Goal: Find specific page/section: Locate a particular part of the current website

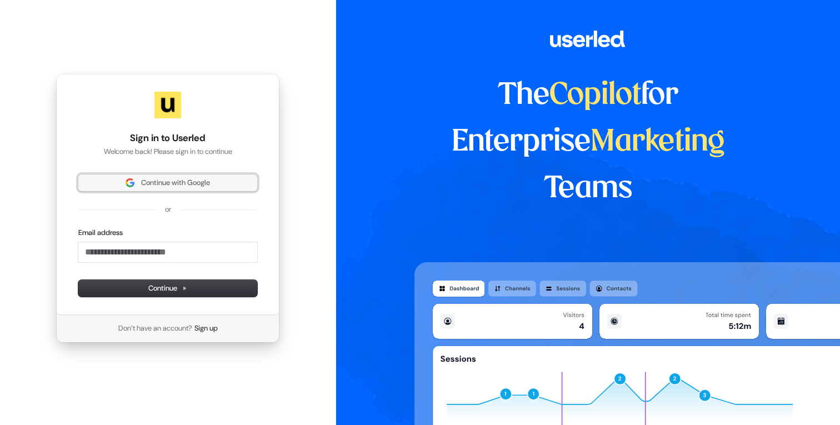
click at [172, 184] on span "Continue with Google" at bounding box center [175, 183] width 69 height 10
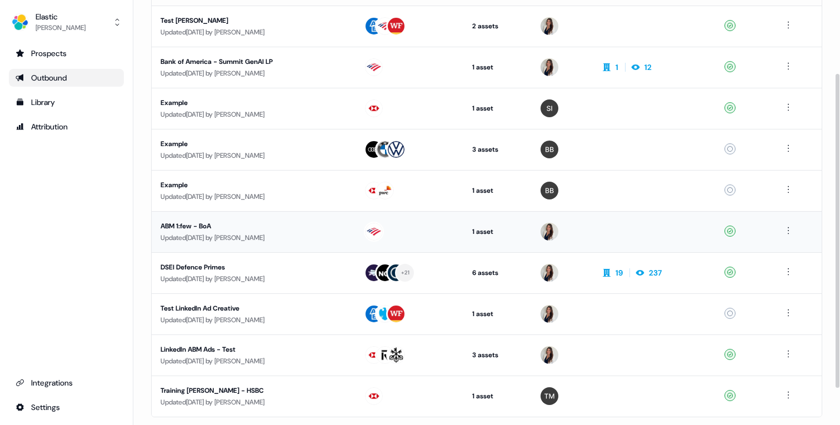
scroll to position [101, 0]
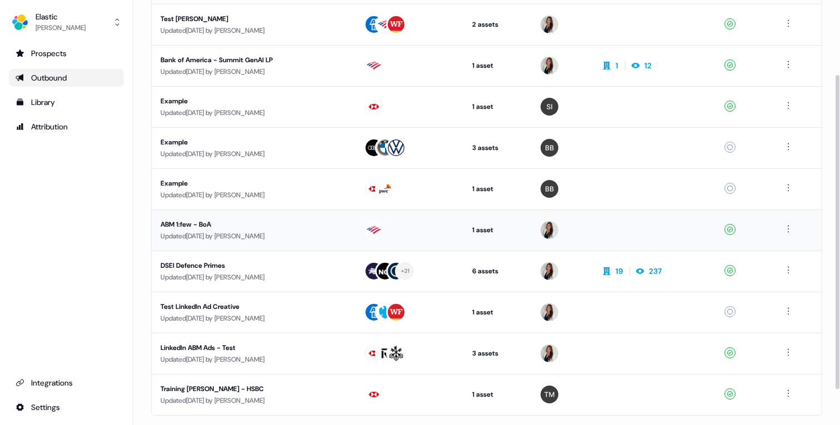
click at [222, 222] on div "ABM 1:few - BoA" at bounding box center [254, 224] width 186 height 11
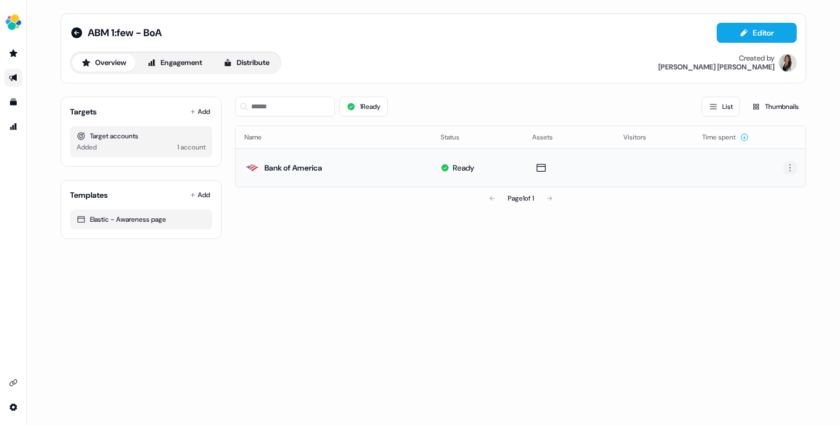
click at [788, 168] on html "For the best experience switch devices to a bigger screen. Go to [DOMAIN_NAME] …" at bounding box center [420, 212] width 840 height 425
click at [565, 172] on html "For the best experience switch devices to a bigger screen. Go to [DOMAIN_NAME] …" at bounding box center [420, 212] width 840 height 425
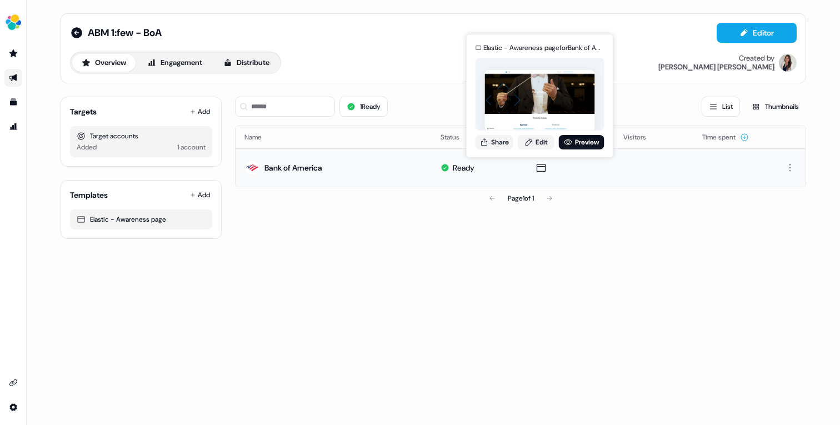
click at [296, 174] on div "Bank of America" at bounding box center [283, 168] width 78 height 20
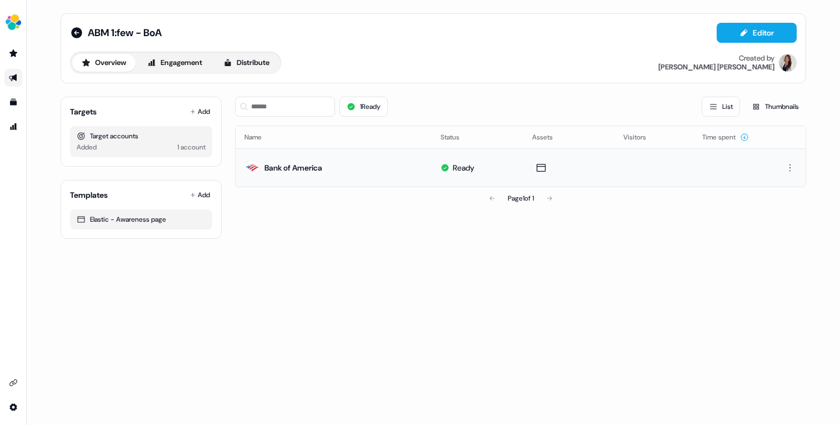
click at [296, 174] on div "Bank of America" at bounding box center [283, 168] width 78 height 20
click at [297, 168] on div "Bank of America" at bounding box center [293, 167] width 58 height 11
click at [311, 166] on div "Bank of America" at bounding box center [293, 167] width 58 height 11
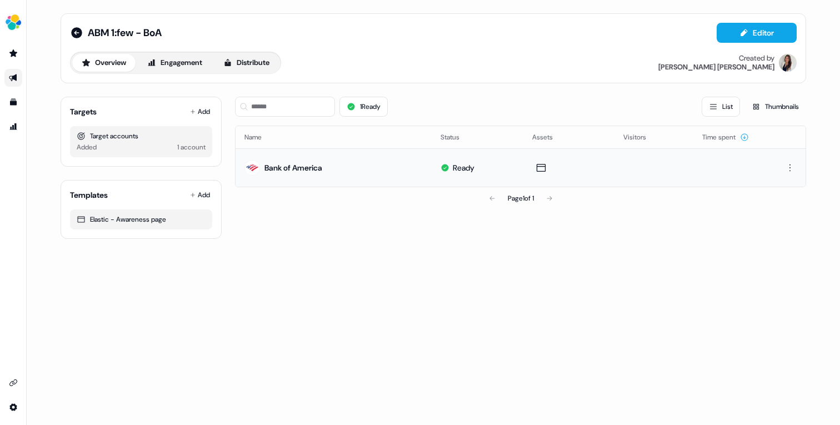
click at [311, 166] on div "Bank of America" at bounding box center [293, 167] width 58 height 11
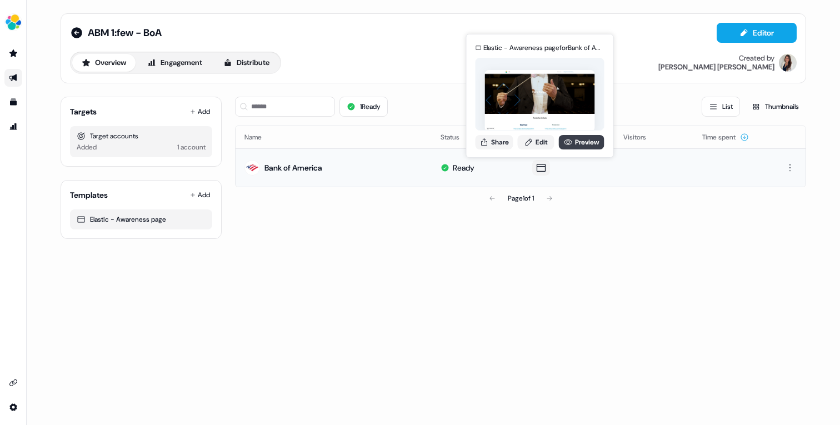
click at [578, 141] on link "Preview" at bounding box center [582, 142] width 46 height 14
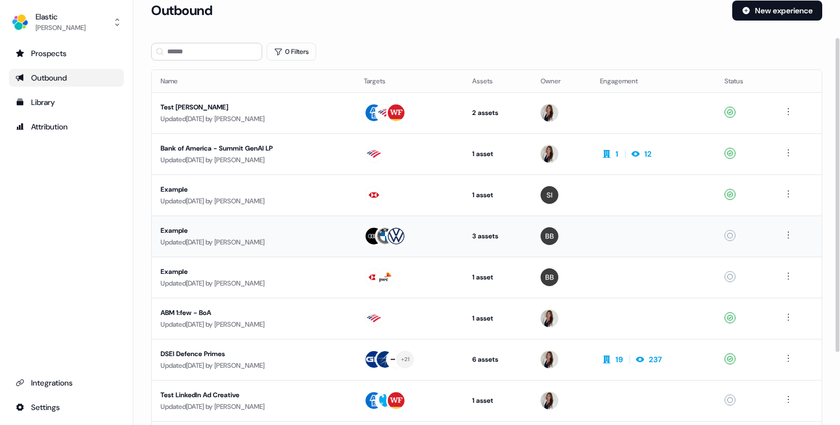
scroll to position [2, 0]
